Goal: Information Seeking & Learning: Learn about a topic

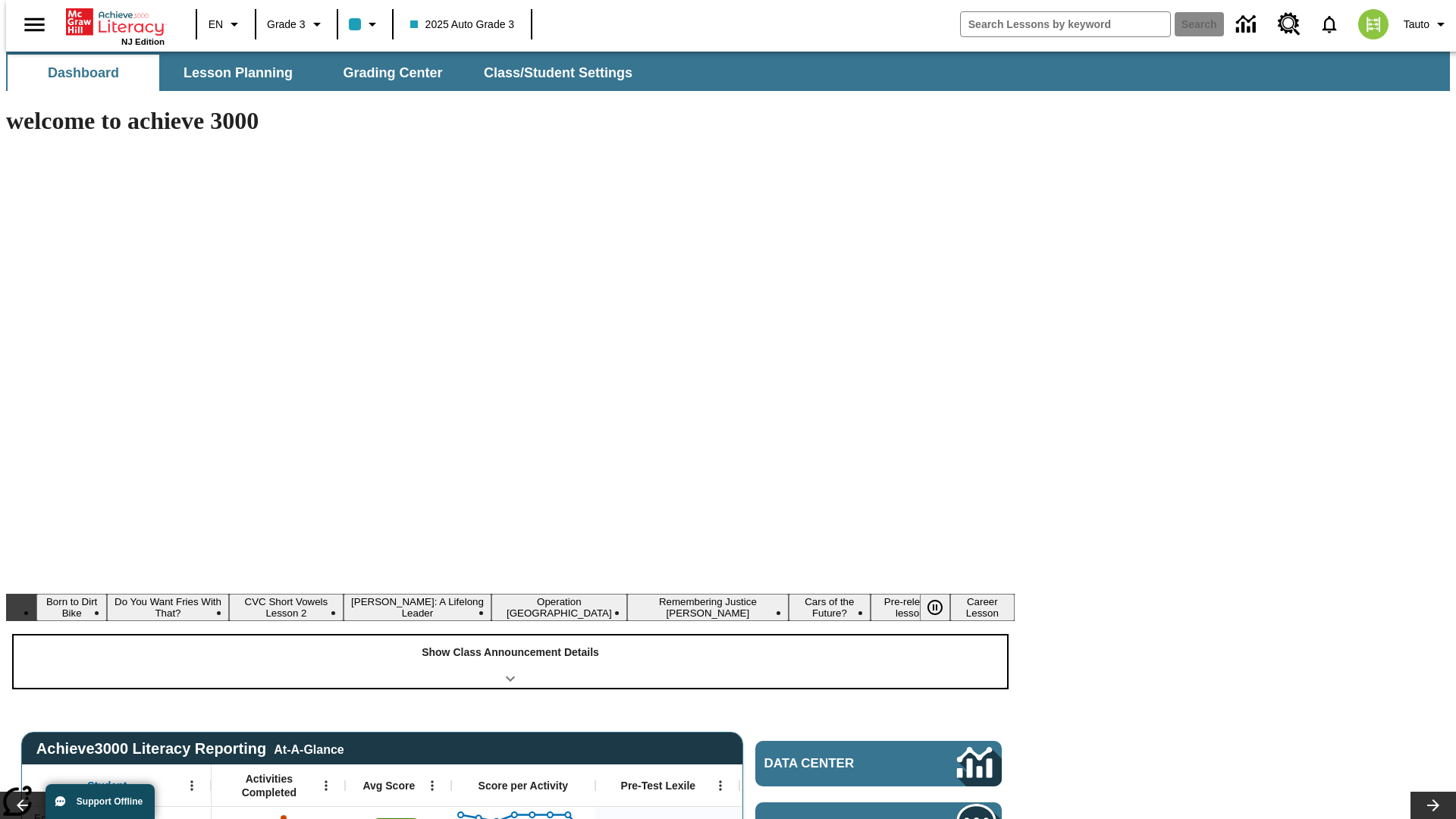
click at [510, 635] on div "Show Class Announcement Details" at bounding box center [510, 661] width 993 height 52
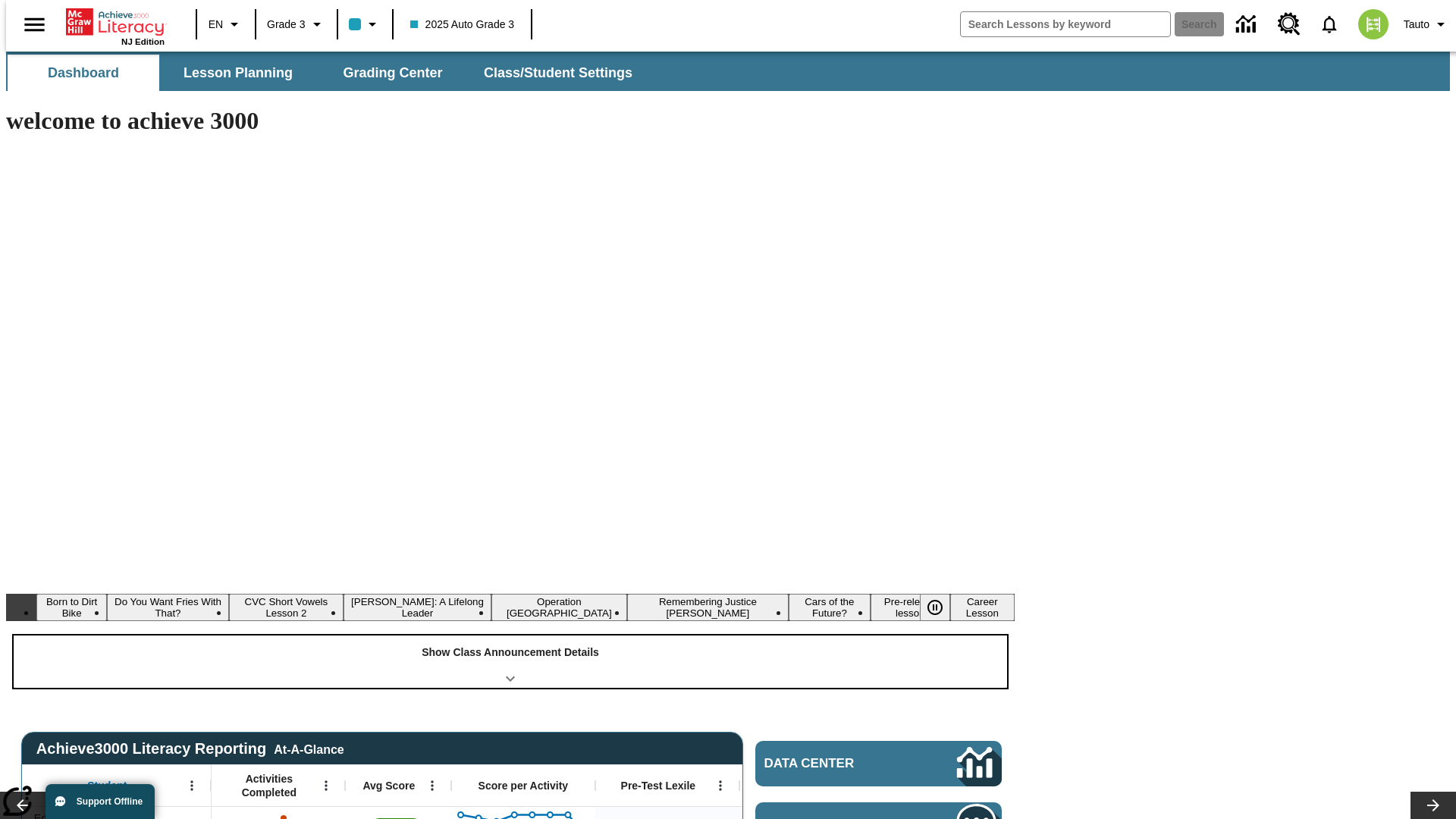
click at [510, 635] on div "Show Class Announcement Details" at bounding box center [510, 661] width 993 height 52
